Goal: Information Seeking & Learning: Check status

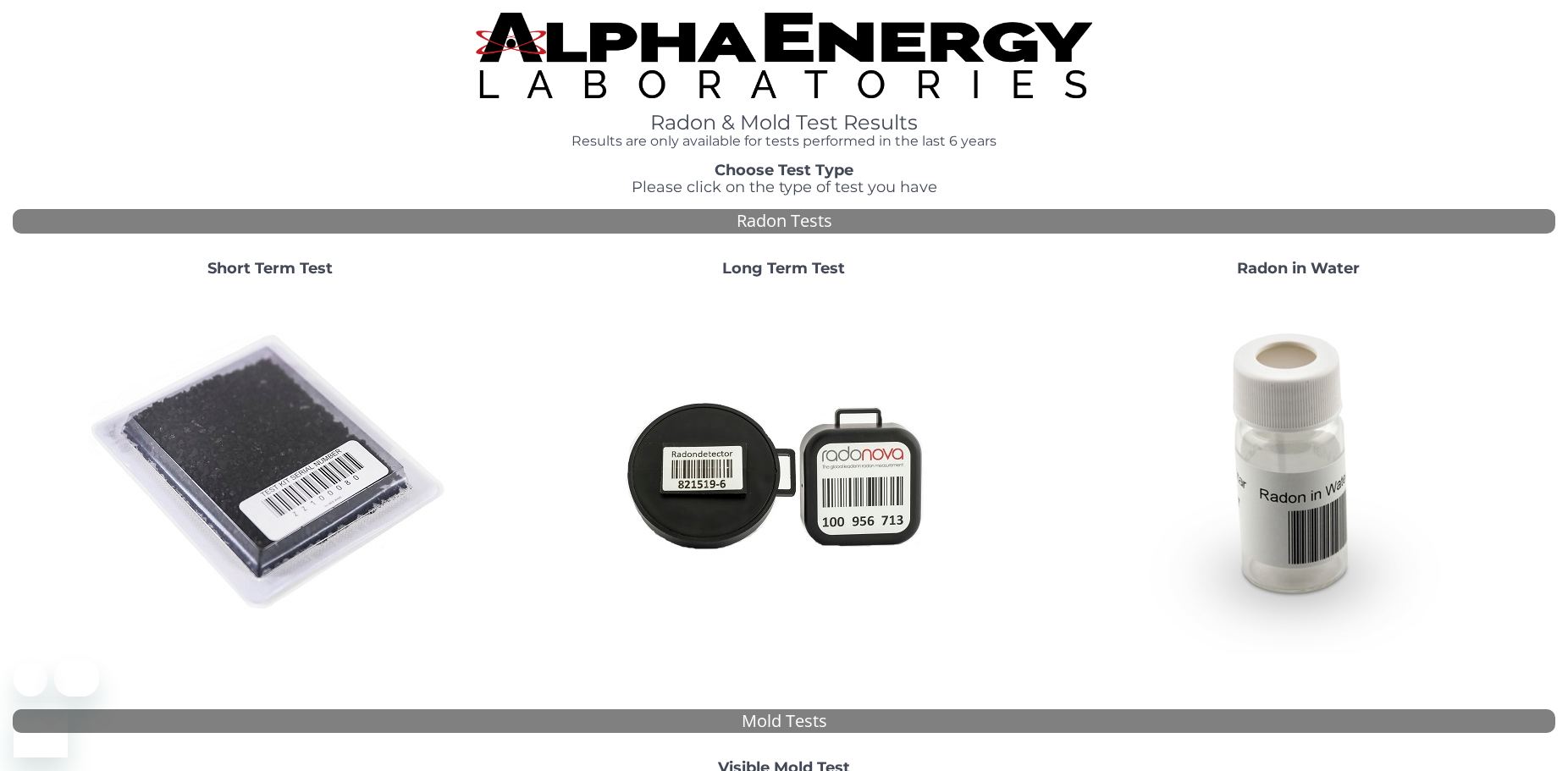
click at [264, 425] on img at bounding box center [270, 473] width 364 height 364
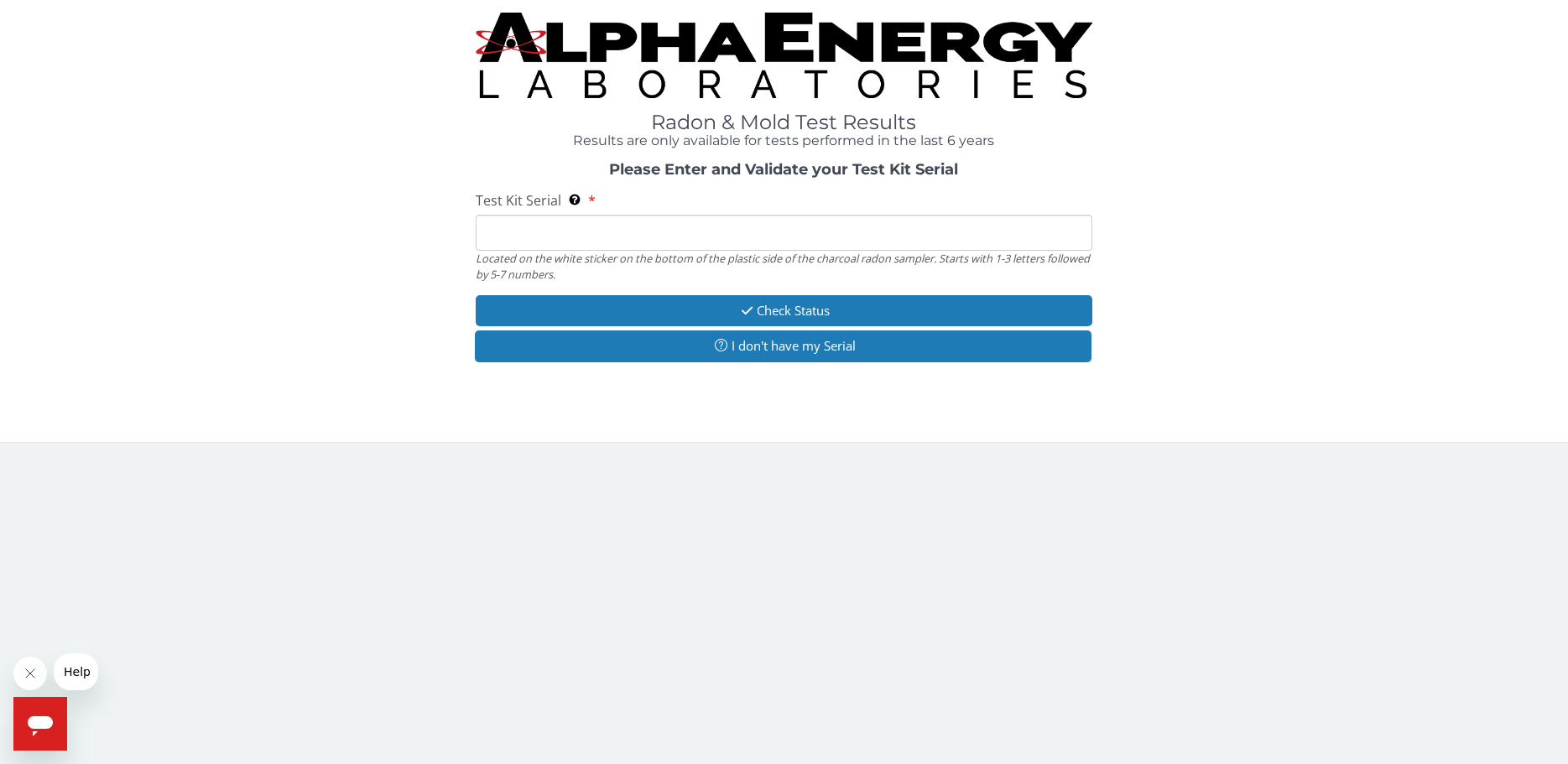
click at [518, 231] on input "Test Kit Serial Located on the white sticker on the bottom of the plastic side …" at bounding box center [784, 232] width 618 height 36
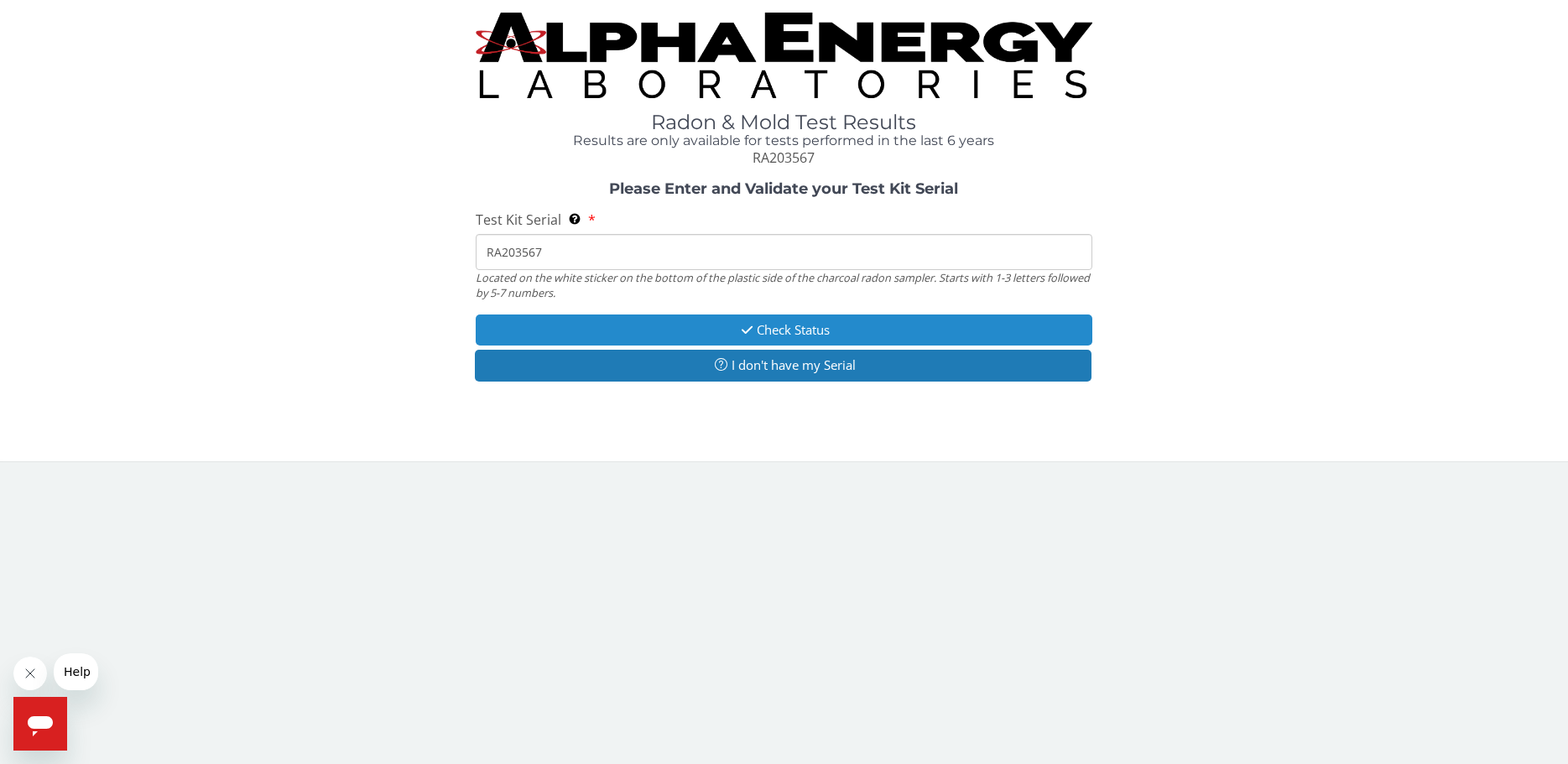
type input "RA203567"
drag, startPoint x: 811, startPoint y: 326, endPoint x: 802, endPoint y: 341, distance: 17.5
click at [808, 332] on button "Check Status" at bounding box center [784, 330] width 618 height 31
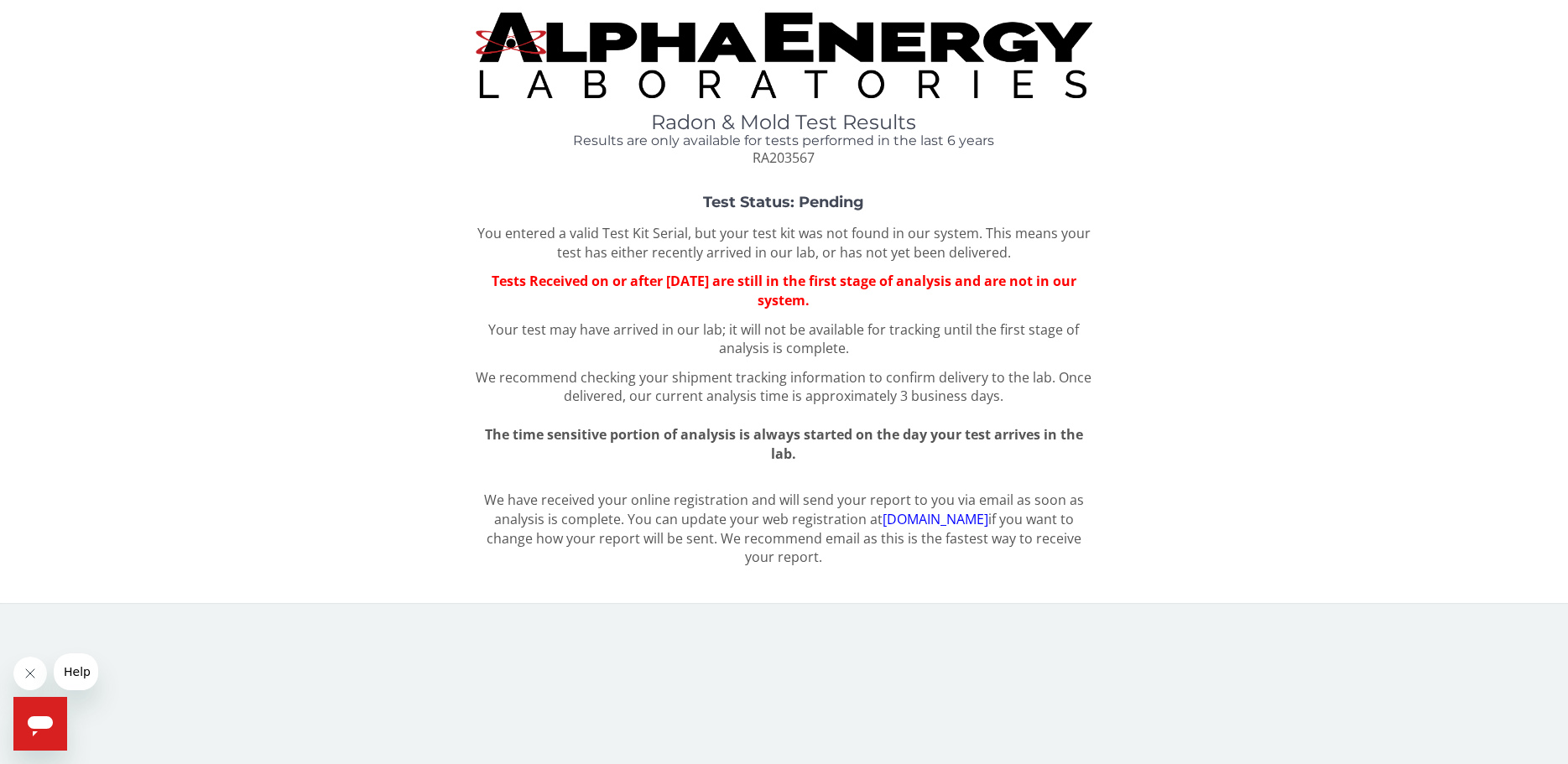
click at [1197, 159] on div "Radon & Mold Test Results Results are only available for tests performed in the…" at bounding box center [784, 90] width 1543 height 156
